Goal: Check status

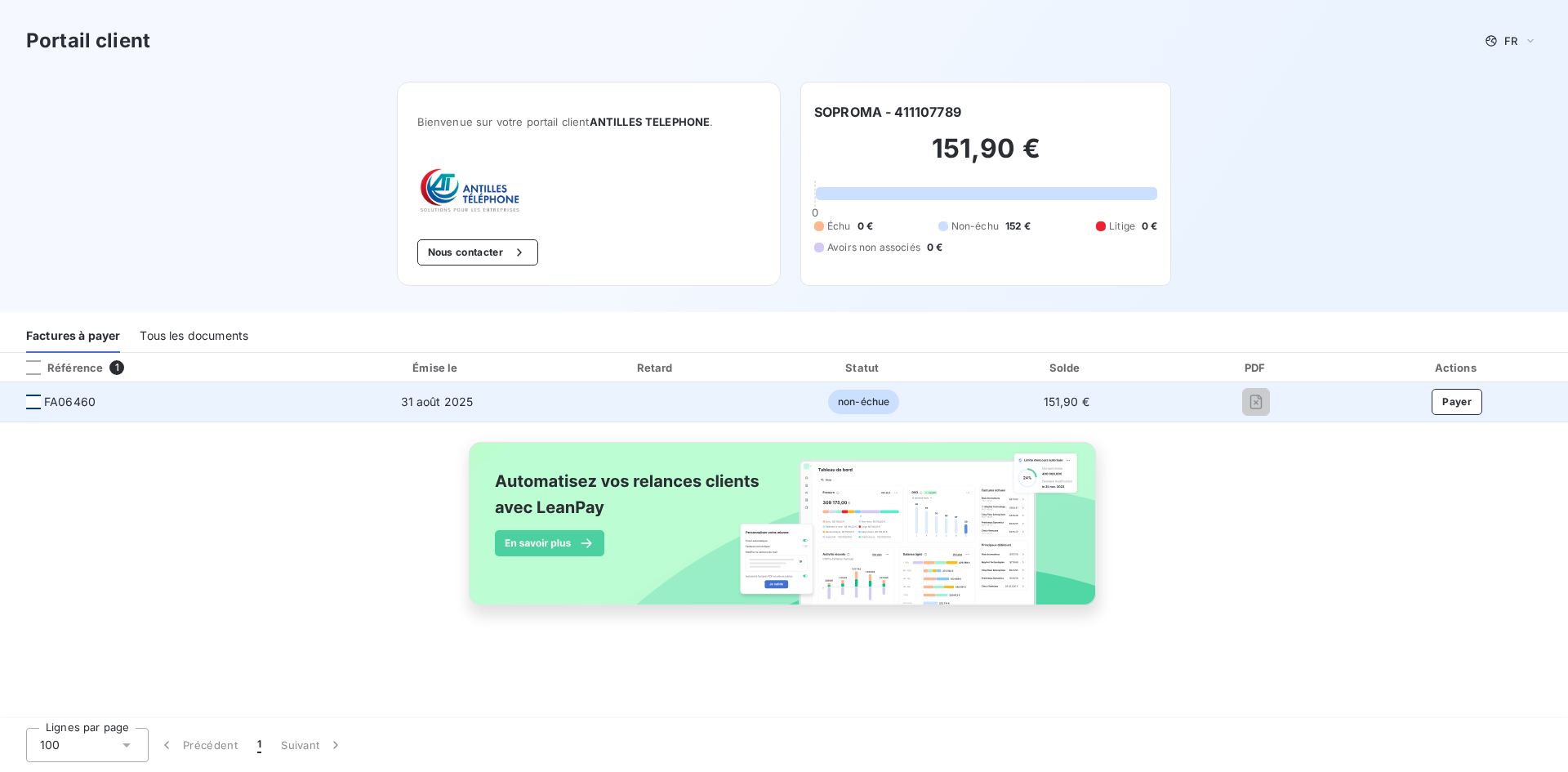
click at [36, 400] on div at bounding box center [33, 402] width 15 height 15
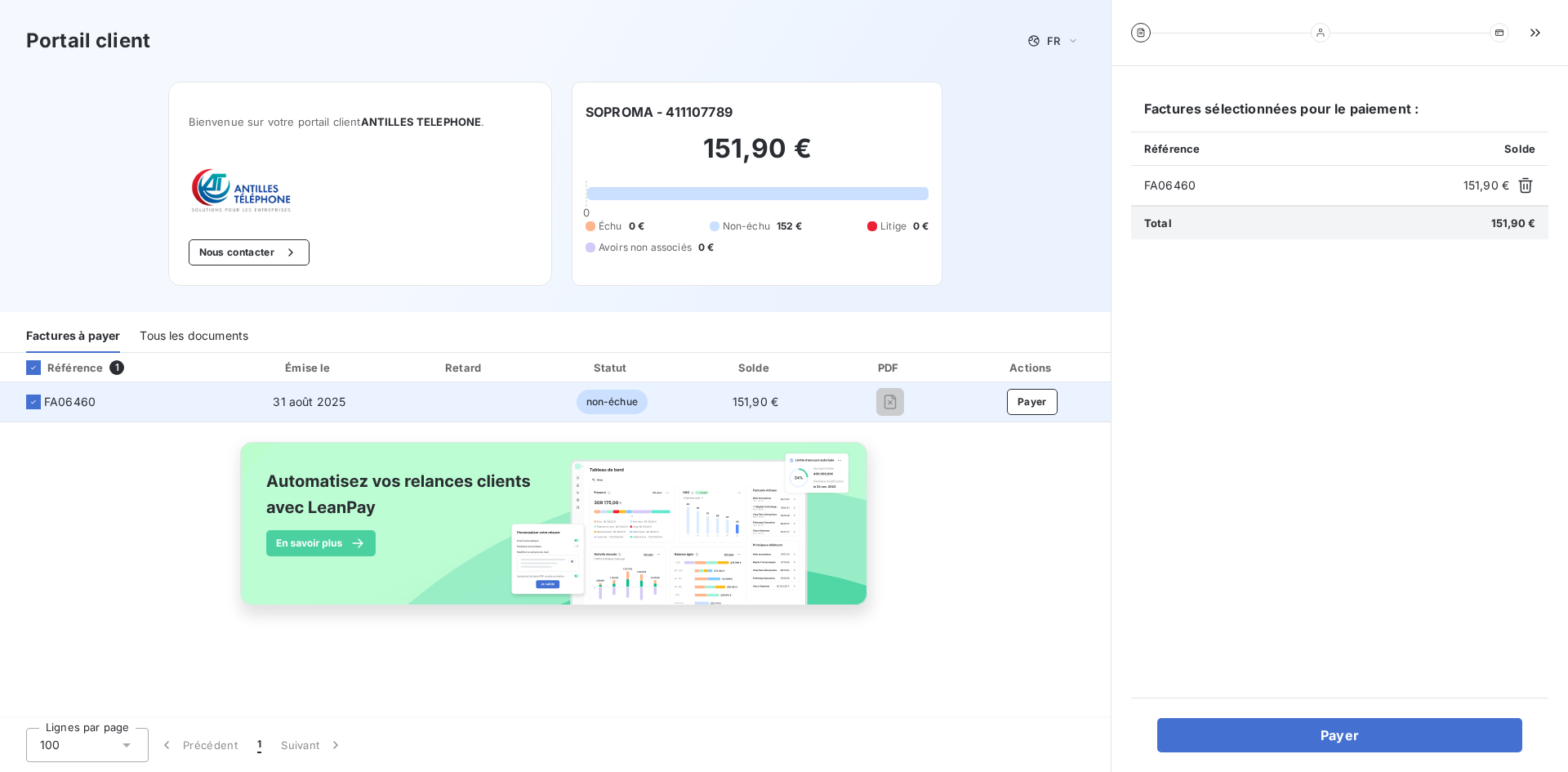
click at [55, 400] on span "FA06460" at bounding box center [70, 402] width 52 height 16
click at [737, 399] on span "151,90 €" at bounding box center [755, 402] width 46 height 14
